Goal: Information Seeking & Learning: Learn about a topic

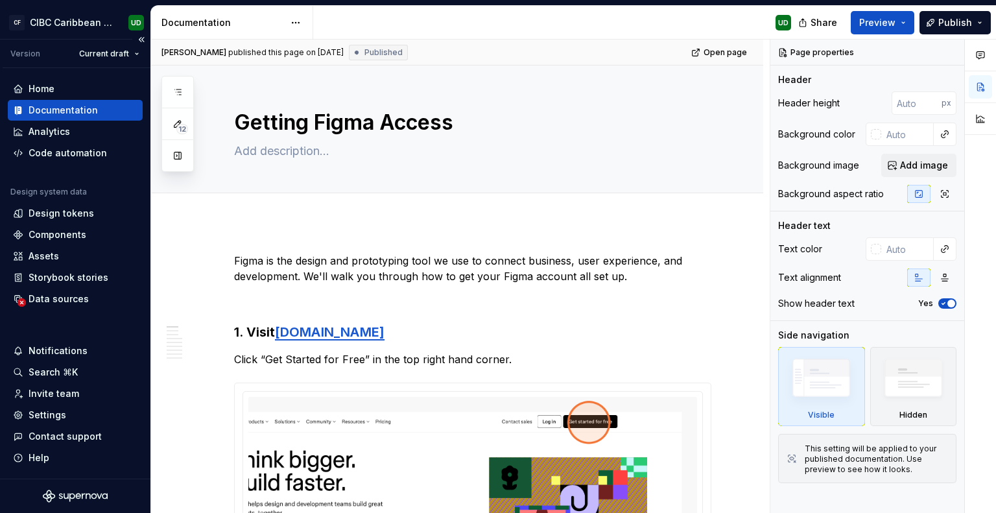
click at [36, 106] on div "Documentation" at bounding box center [63, 110] width 69 height 13
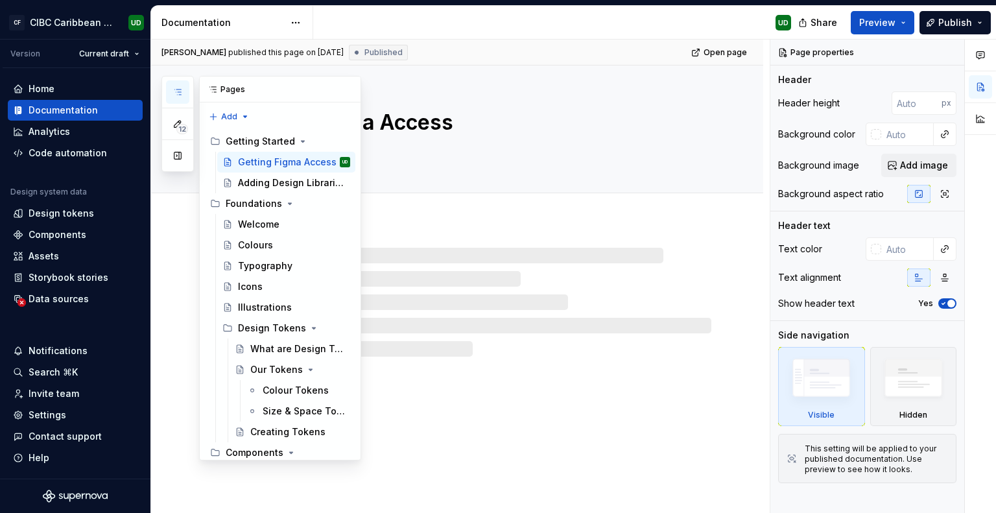
click at [180, 96] on icon "button" at bounding box center [178, 92] width 10 height 10
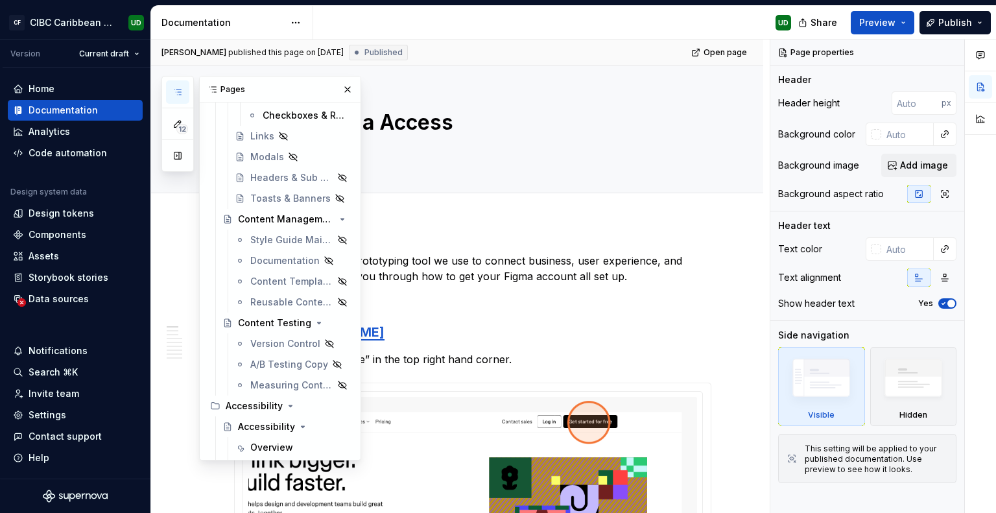
scroll to position [1837, 0]
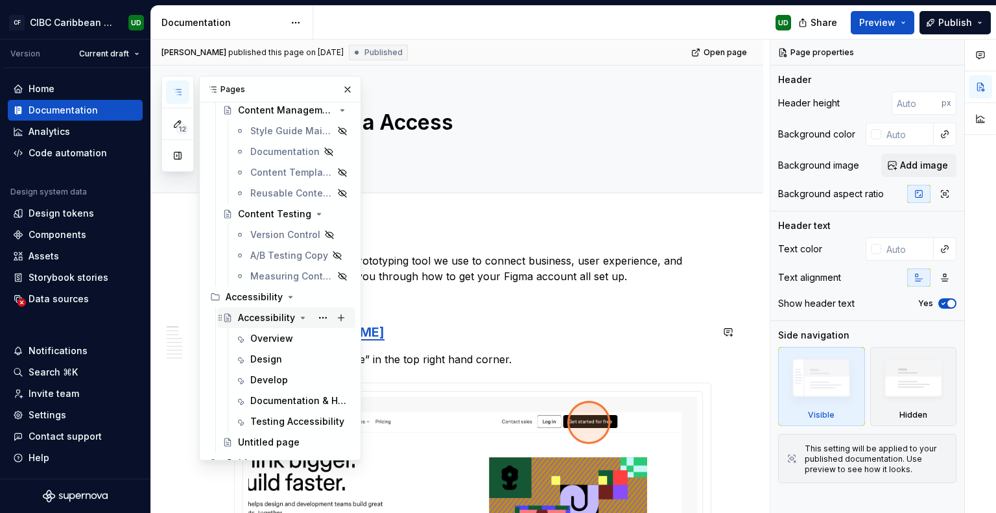
click at [257, 317] on div "Accessibility" at bounding box center [266, 317] width 57 height 13
click at [265, 342] on div "Overview" at bounding box center [271, 338] width 43 height 13
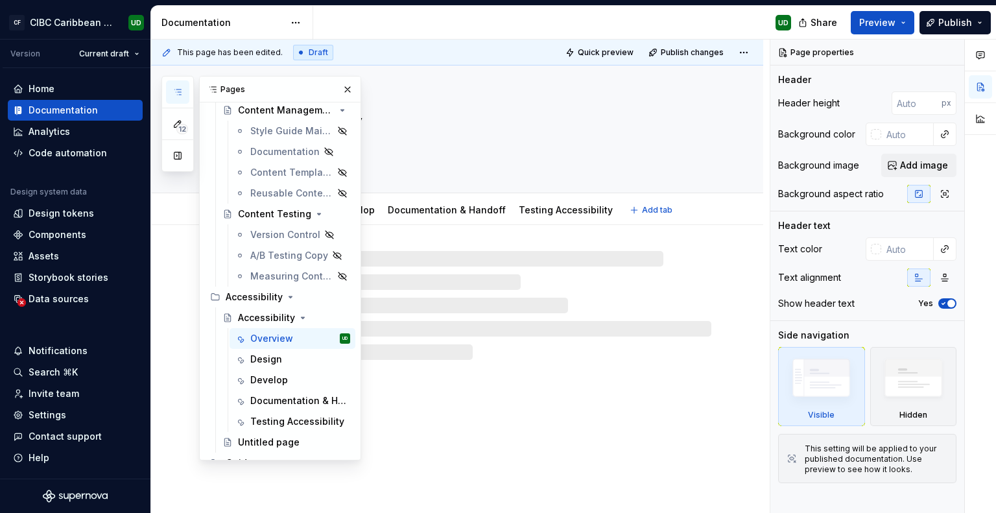
click at [630, 146] on textarea at bounding box center [470, 151] width 477 height 21
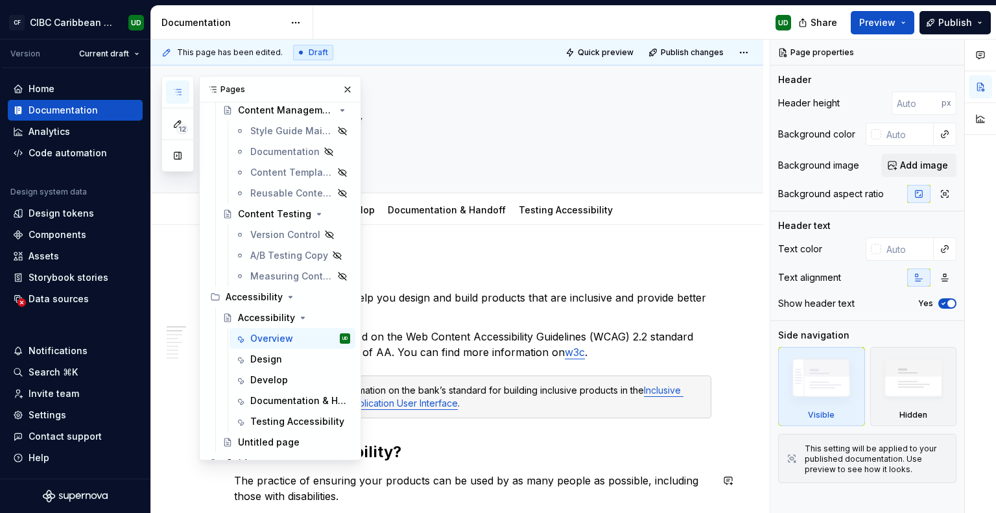
type textarea "*"
